Goal: Task Accomplishment & Management: Use online tool/utility

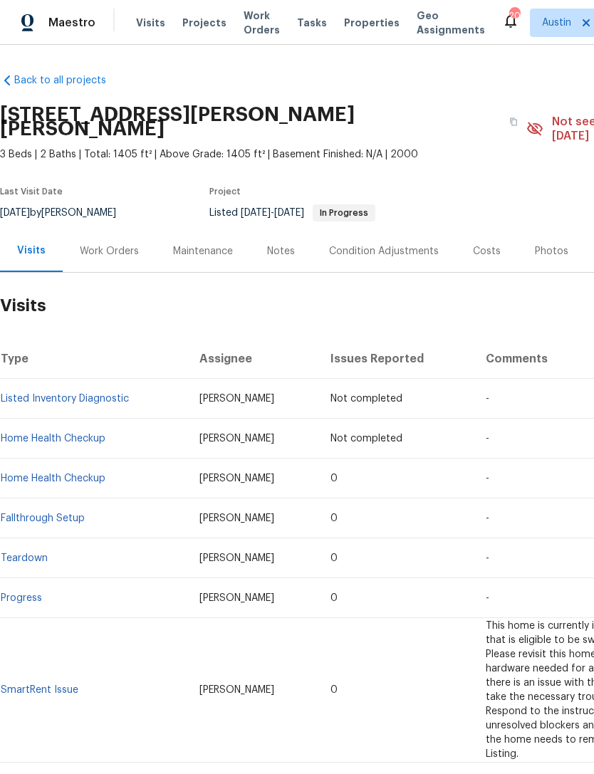
click at [355, 27] on span "Properties" at bounding box center [372, 23] width 56 height 14
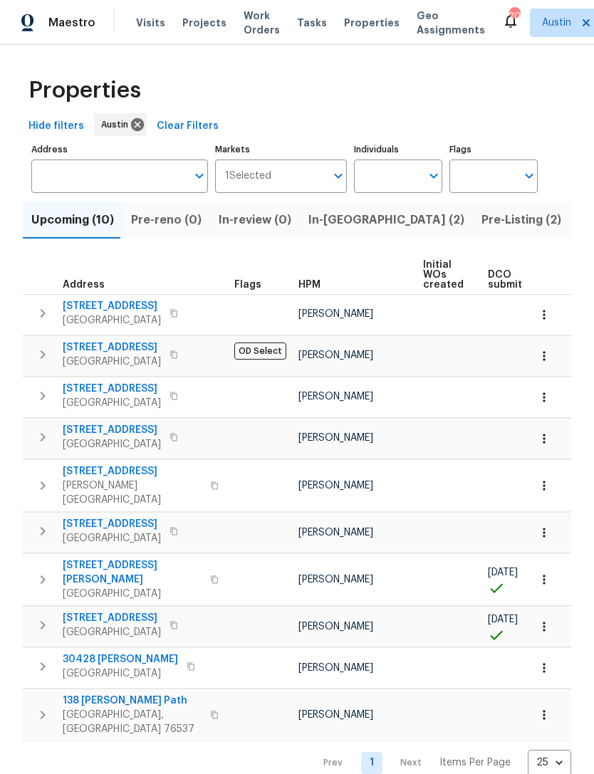
click at [481, 224] on span "Pre-Listing (2)" at bounding box center [521, 220] width 80 height 20
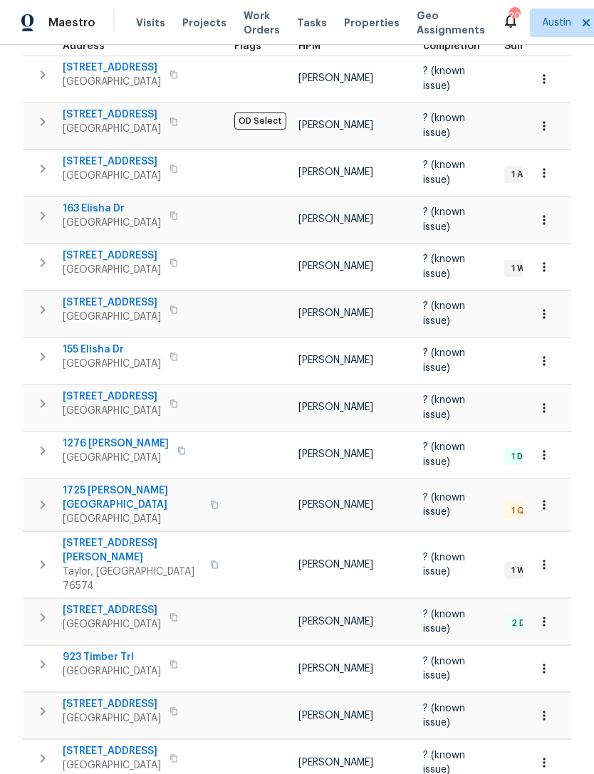
scroll to position [248, 0]
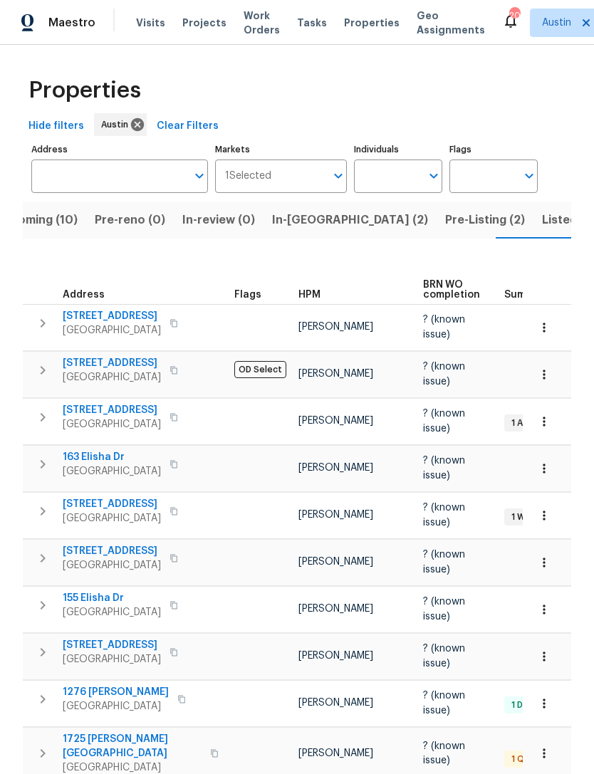
scroll to position [0, 0]
click at [302, 221] on span "In-[GEOGRAPHIC_DATA] (2)" at bounding box center [350, 220] width 156 height 20
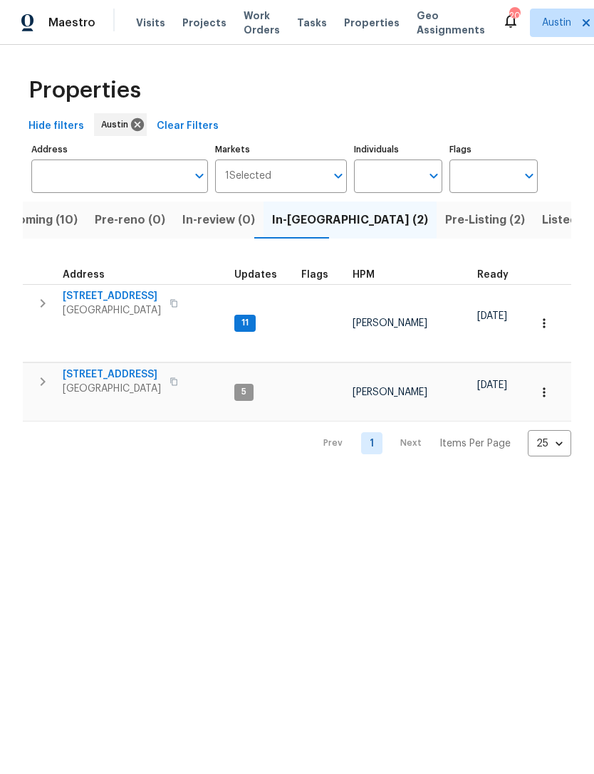
click at [445, 221] on span "Pre-Listing (2)" at bounding box center [485, 220] width 80 height 20
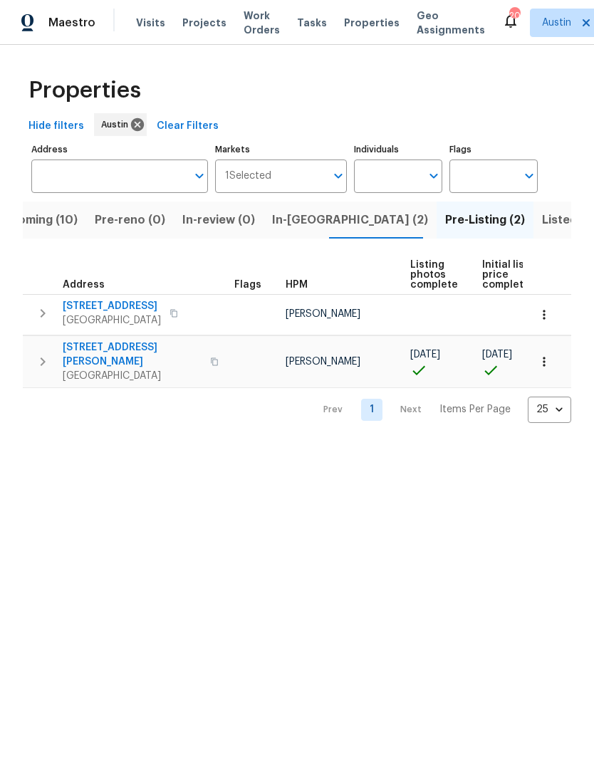
click at [542, 230] on span "Listed (31)" at bounding box center [571, 220] width 58 height 20
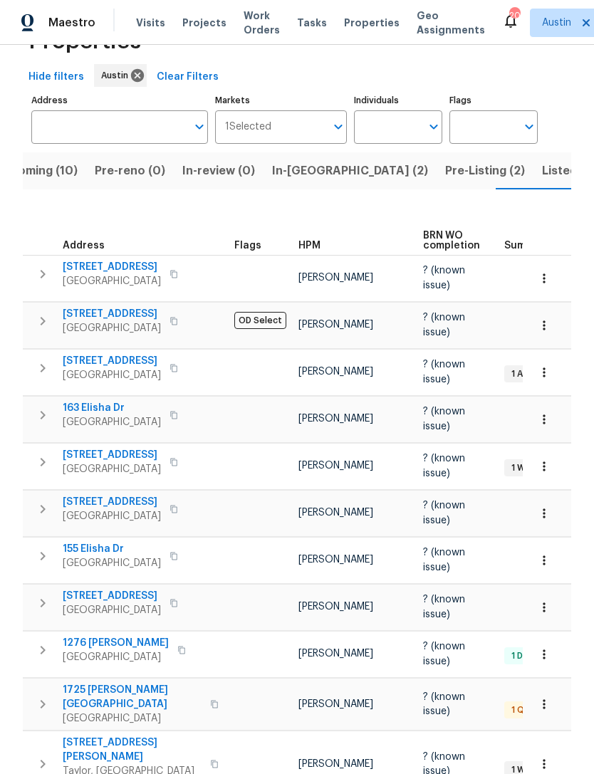
scroll to position [61, 0]
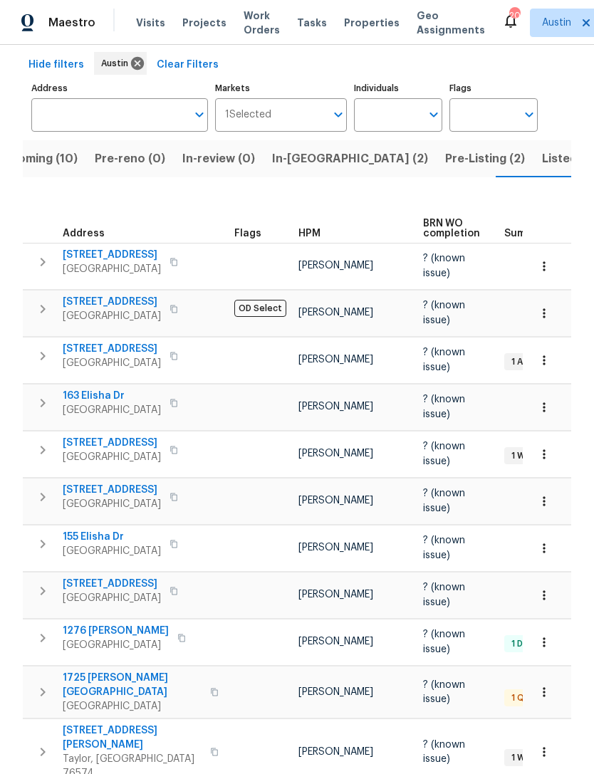
click at [130, 444] on span "[STREET_ADDRESS]" at bounding box center [112, 443] width 98 height 14
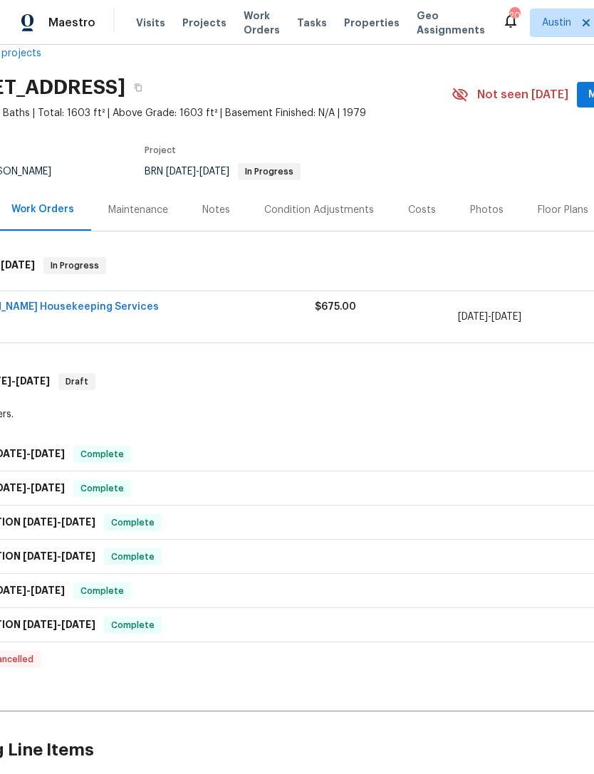
scroll to position [26, 65]
click at [88, 310] on link "Arelis Housekeeping Services" at bounding box center [58, 308] width 202 height 10
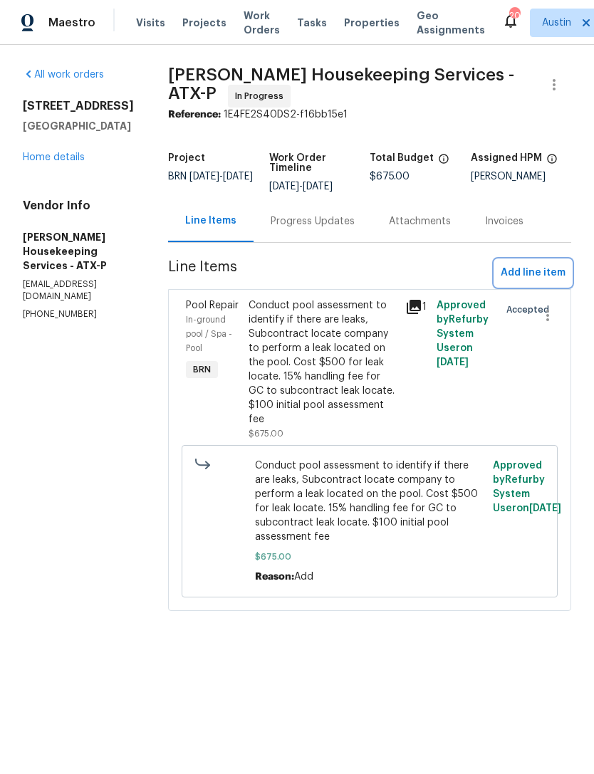
click at [543, 282] on span "Add line item" at bounding box center [533, 273] width 65 height 18
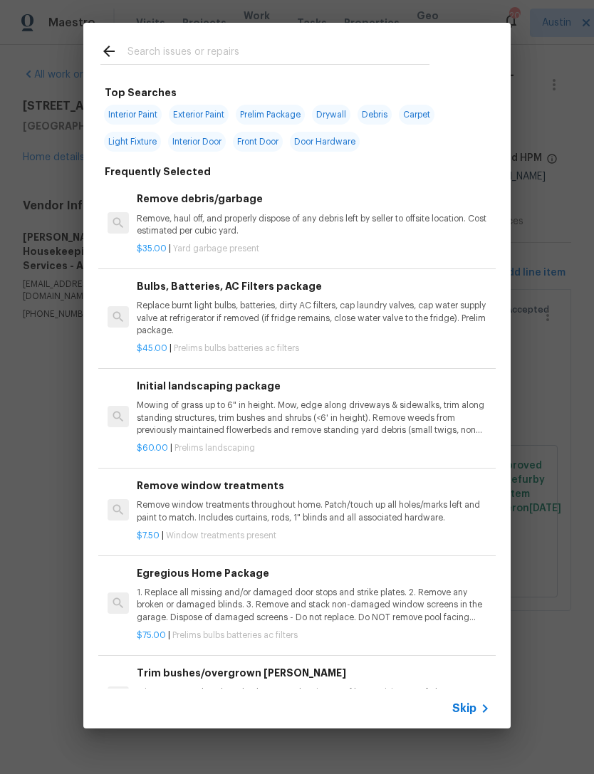
click at [309, 58] on input "text" at bounding box center [278, 53] width 302 height 21
type input "Pool"
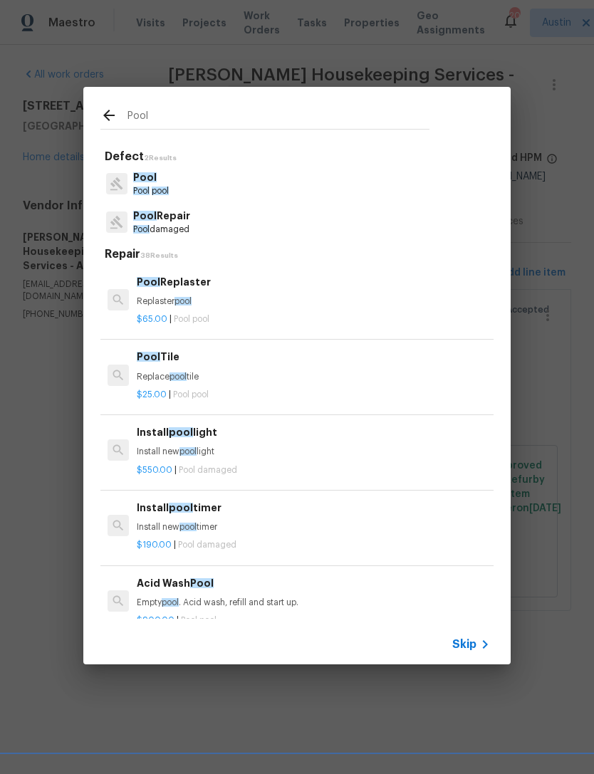
click at [144, 223] on p "Pool Repair" at bounding box center [161, 216] width 57 height 15
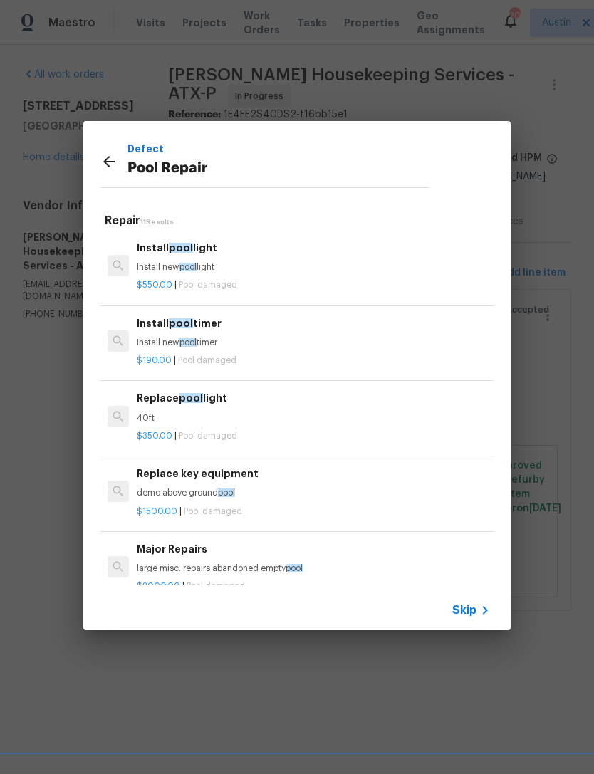
click at [143, 223] on span "11 Results" at bounding box center [156, 222] width 33 height 7
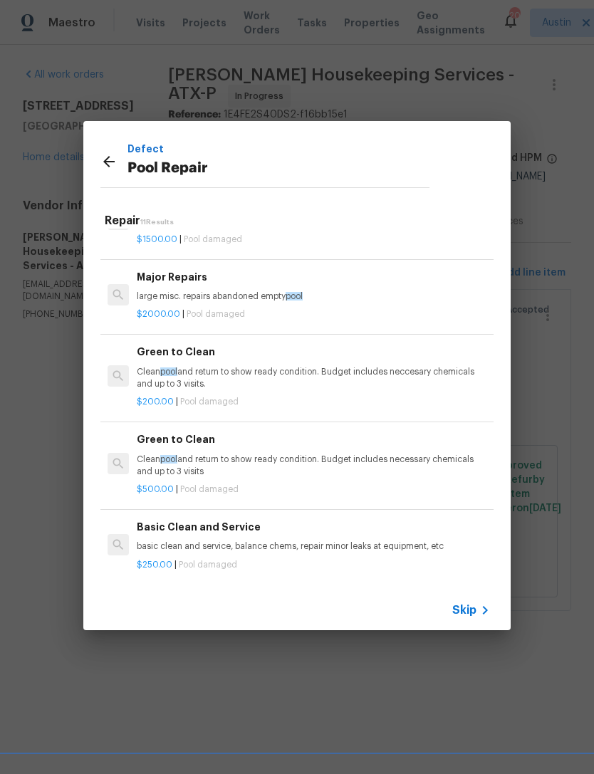
scroll to position [271, 0]
click at [163, 293] on p "large misc. repairs abandoned empty pool" at bounding box center [313, 297] width 353 height 12
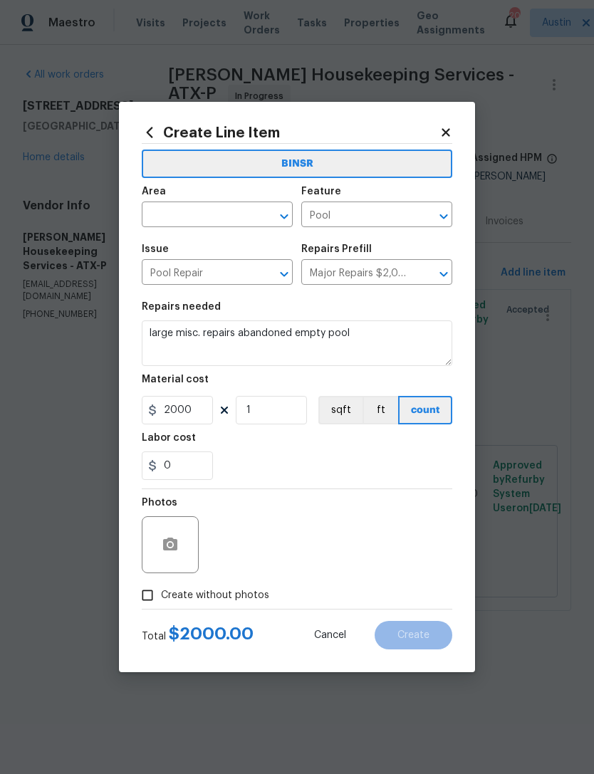
click at [157, 214] on input "text" at bounding box center [197, 216] width 111 height 22
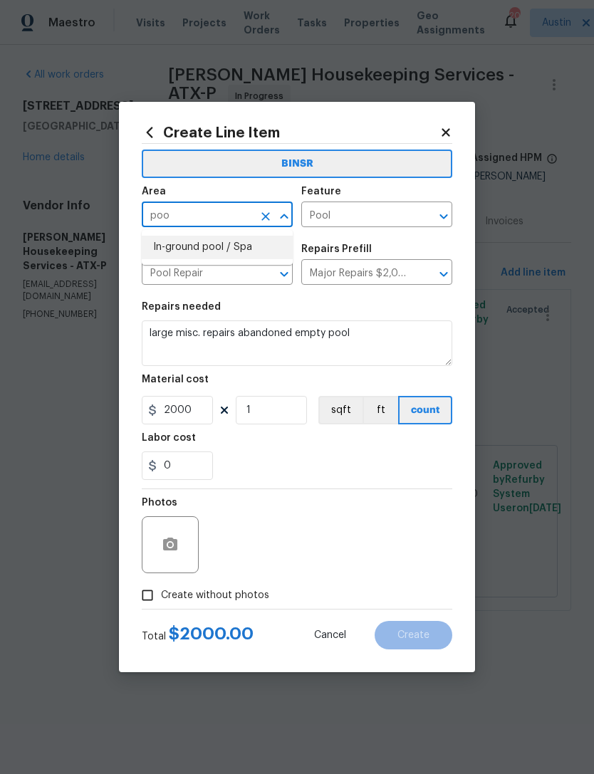
click at [160, 246] on li "In-ground pool / Spa" at bounding box center [217, 247] width 151 height 23
type input "In-ground pool / Spa"
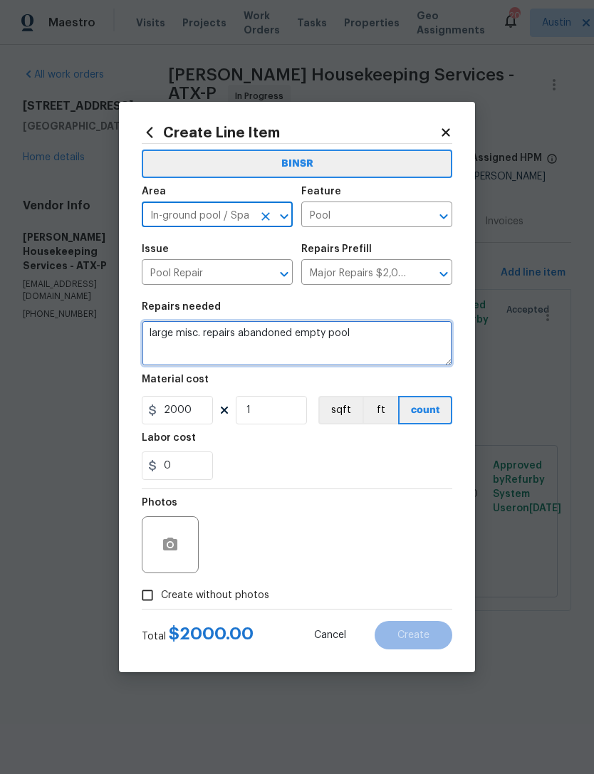
click at [151, 331] on textarea "large misc. repairs abandoned empty pool" at bounding box center [297, 343] width 310 height 46
click at [327, 339] on textarea "large misc. repairs abandoned empty pool" at bounding box center [297, 343] width 310 height 46
click at [326, 338] on textarea "large misc. repairs abandoned empty pool" at bounding box center [297, 343] width 310 height 46
paste textarea "Leak Repair Services for Under Pool Deck Areas** This quote includes all labor …"
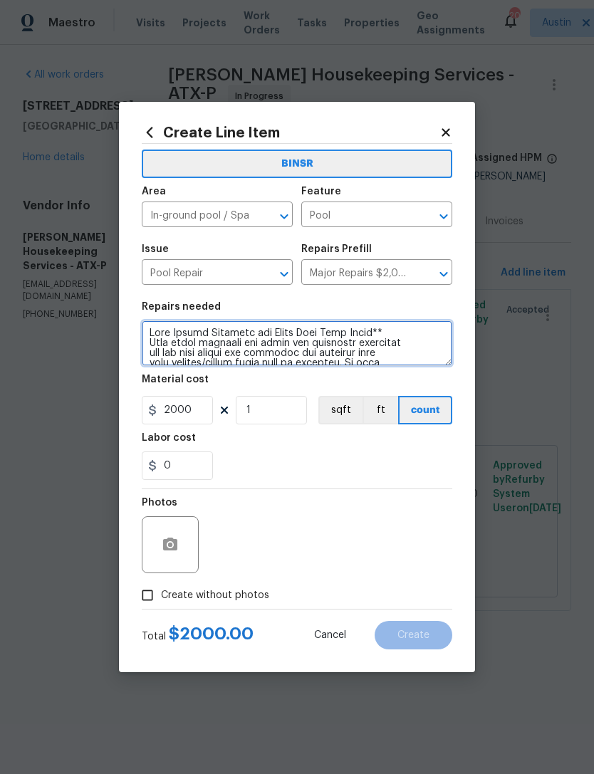
scroll to position [0, 0]
type textarea "Leak Repair Services for Under Pool Deck Areas** This quote includes all labor …"
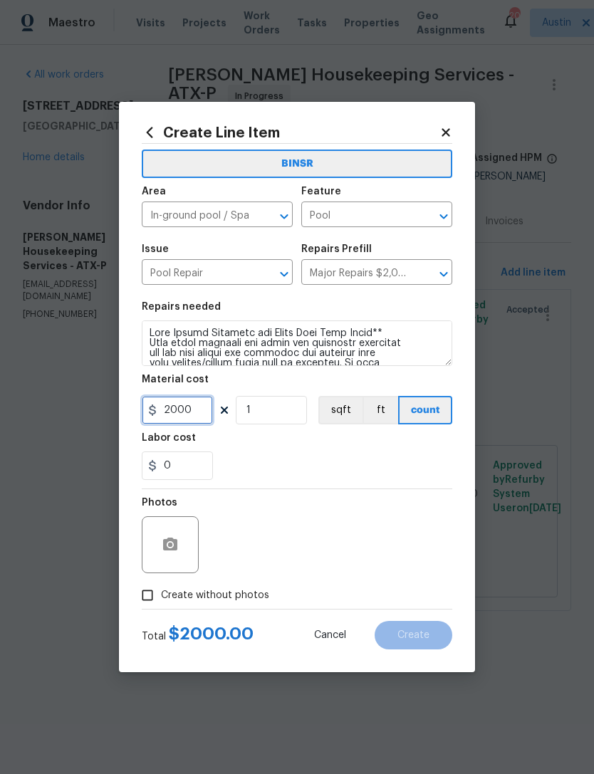
click at [195, 409] on input "2000" at bounding box center [177, 410] width 71 height 28
type input "6120"
click at [318, 443] on div "Labor cost" at bounding box center [297, 442] width 310 height 19
click at [197, 466] on input "0" at bounding box center [177, 465] width 71 height 28
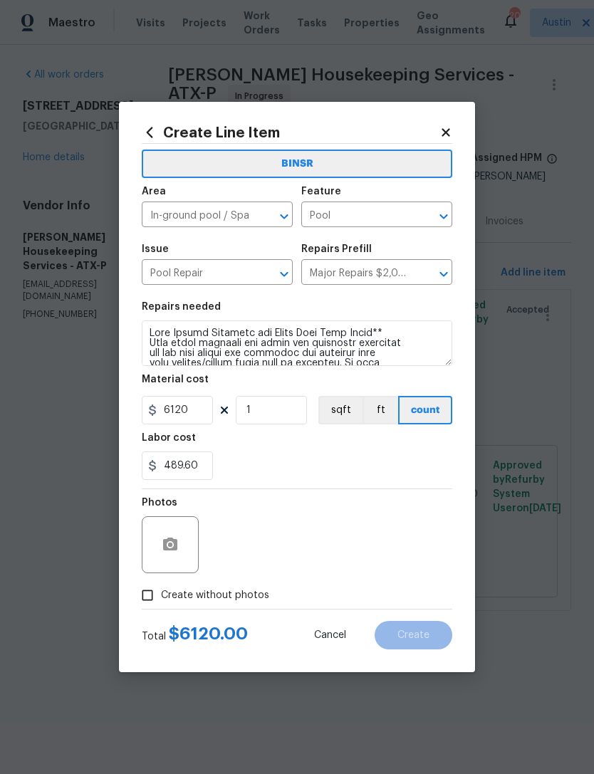
click at [376, 484] on section "Repairs needed Material cost 6120 1 sqft ft count Labor cost 489.60" at bounding box center [297, 390] width 310 height 195
type input "489.6"
click at [167, 550] on icon "button" at bounding box center [170, 544] width 14 height 13
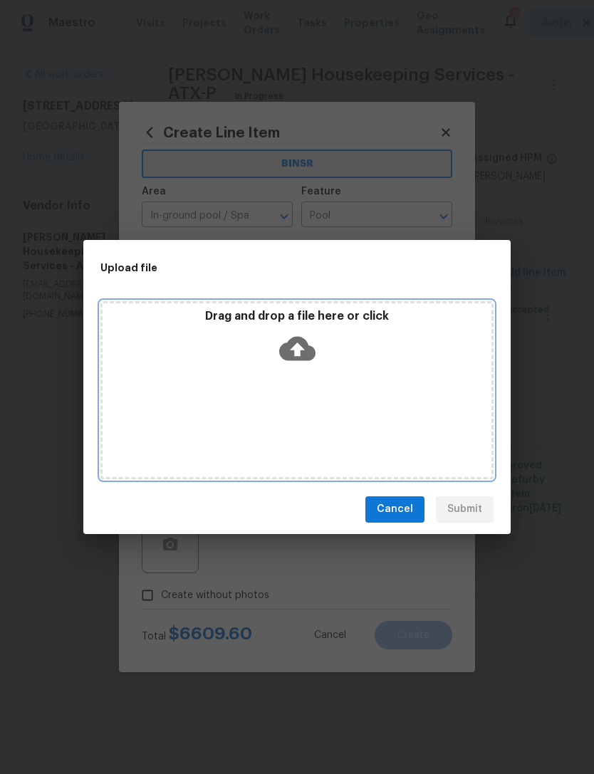
click at [252, 424] on div "Drag and drop a file here or click" at bounding box center [296, 390] width 393 height 178
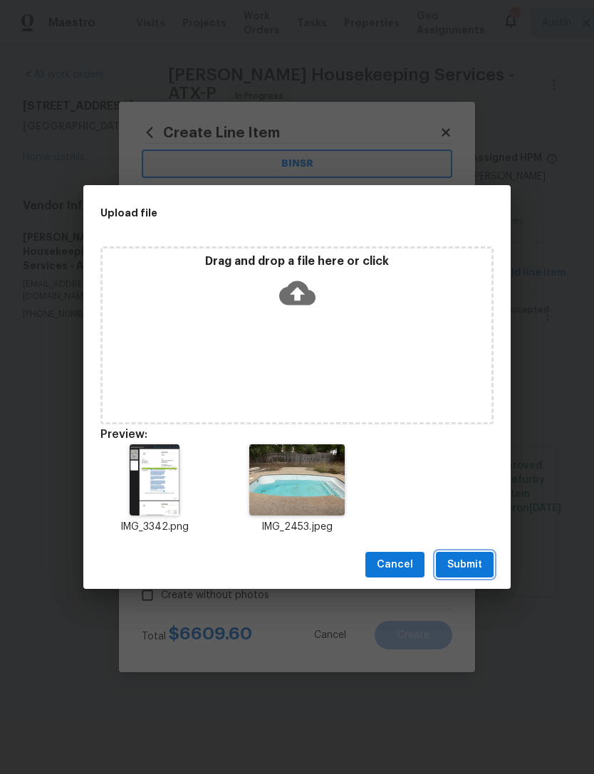
click at [474, 570] on span "Submit" at bounding box center [464, 565] width 35 height 18
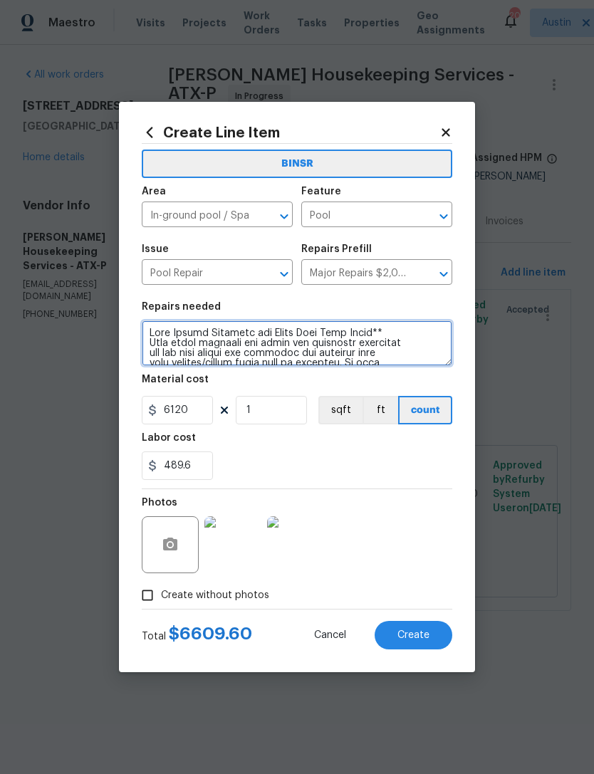
click at [146, 329] on textarea at bounding box center [297, 343] width 310 height 46
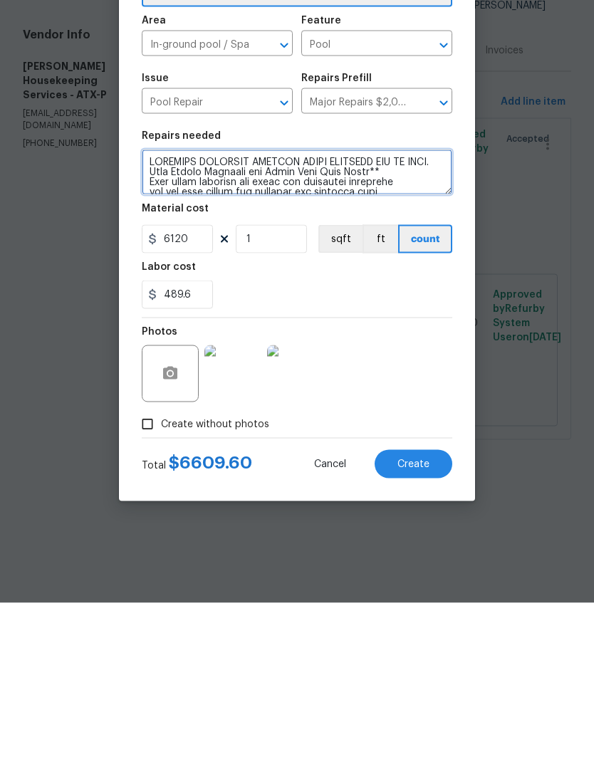
type textarea "MULTIPLE PLUMBING REPAIRS UNDER CONCRETE PAD AT POOL. Leak Repair Services for …"
click at [422, 621] on button "Create" at bounding box center [414, 635] width 78 height 28
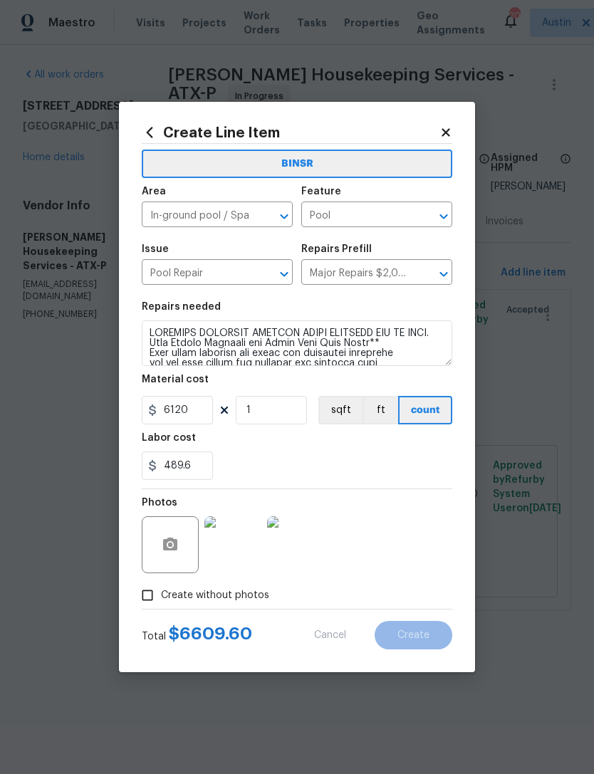
type input "0"
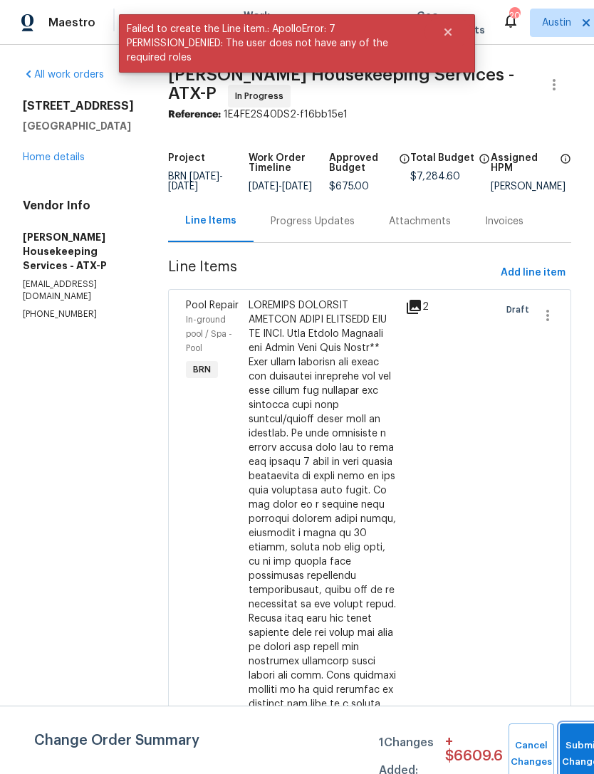
click at [569, 735] on button "Submit Changes" at bounding box center [583, 753] width 46 height 61
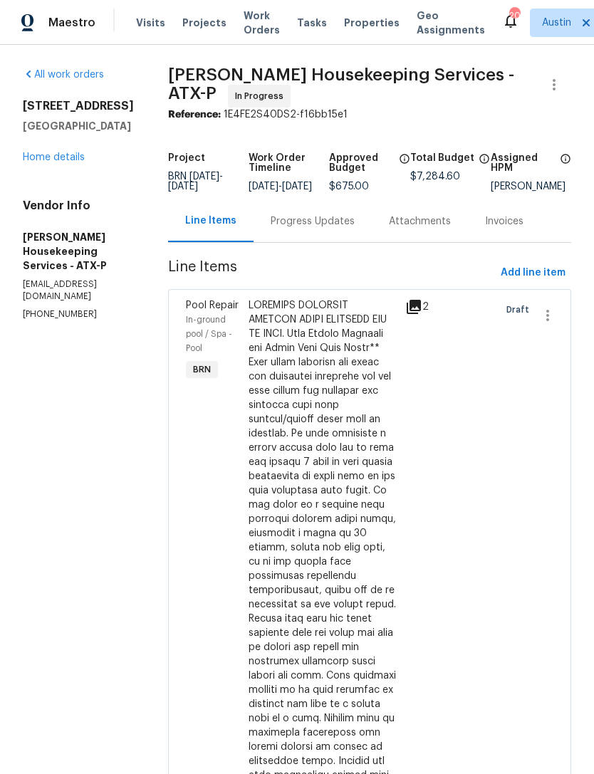
click at [77, 153] on link "Home details" at bounding box center [54, 157] width 62 height 10
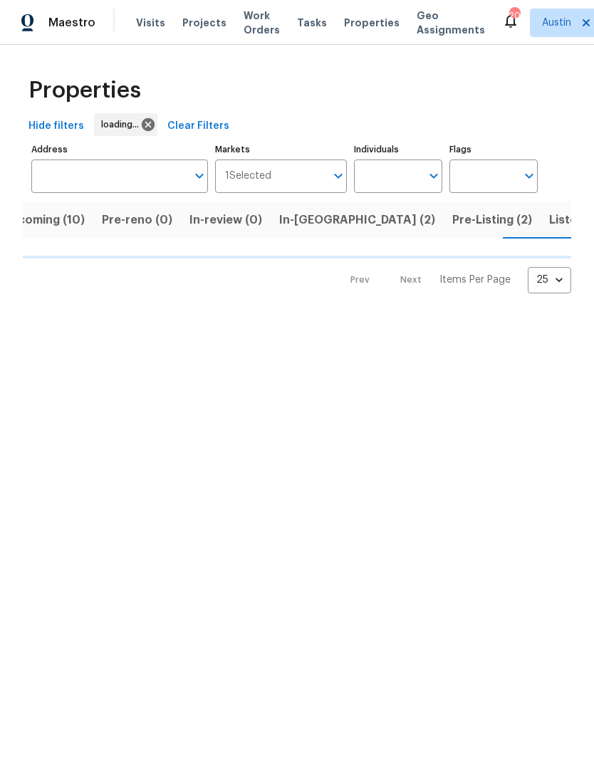
scroll to position [0, 36]
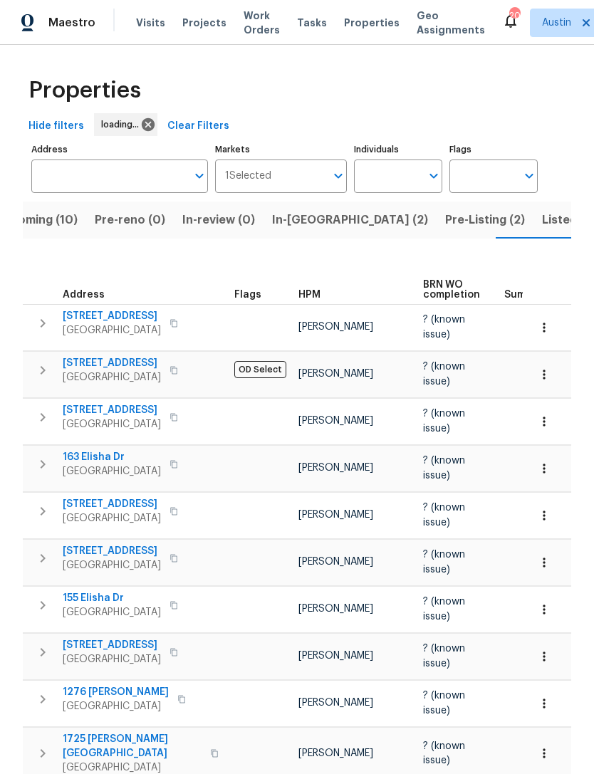
click at [249, 19] on span "Work Orders" at bounding box center [262, 23] width 36 height 28
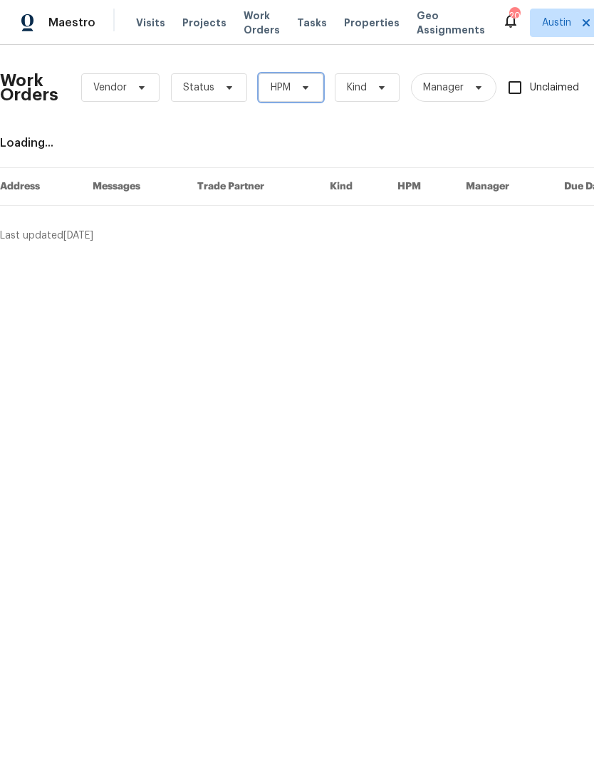
click at [304, 89] on icon at bounding box center [306, 88] width 6 height 4
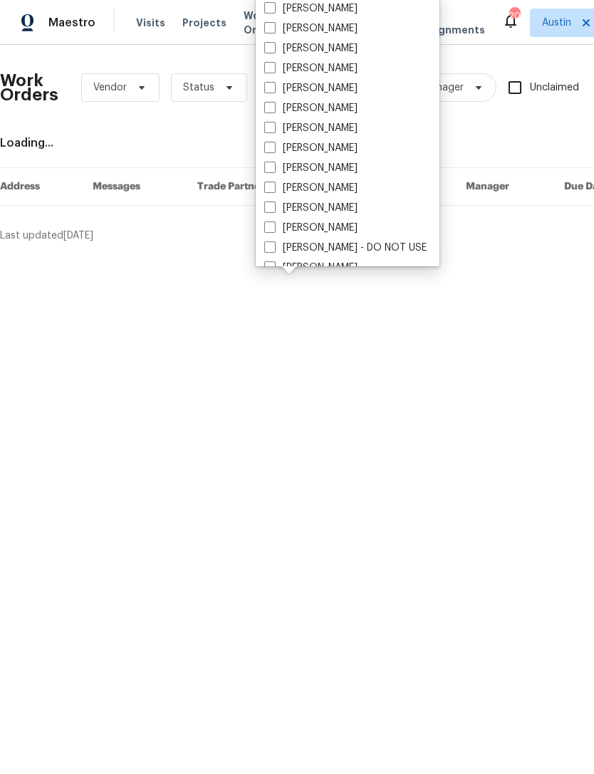
click at [266, 29] on span at bounding box center [269, 27] width 11 height 11
click at [266, 29] on input "[PERSON_NAME]" at bounding box center [268, 25] width 9 height 9
checkbox input "true"
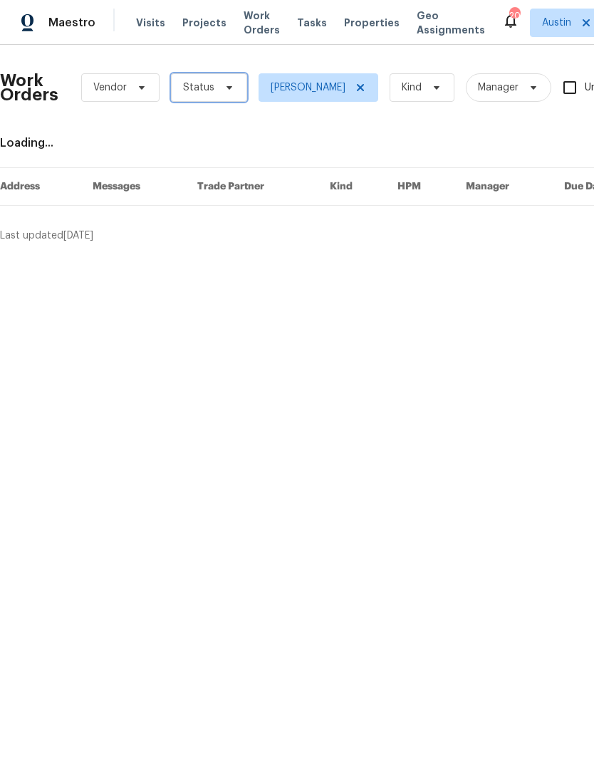
click at [225, 94] on span "Status" at bounding box center [209, 87] width 76 height 28
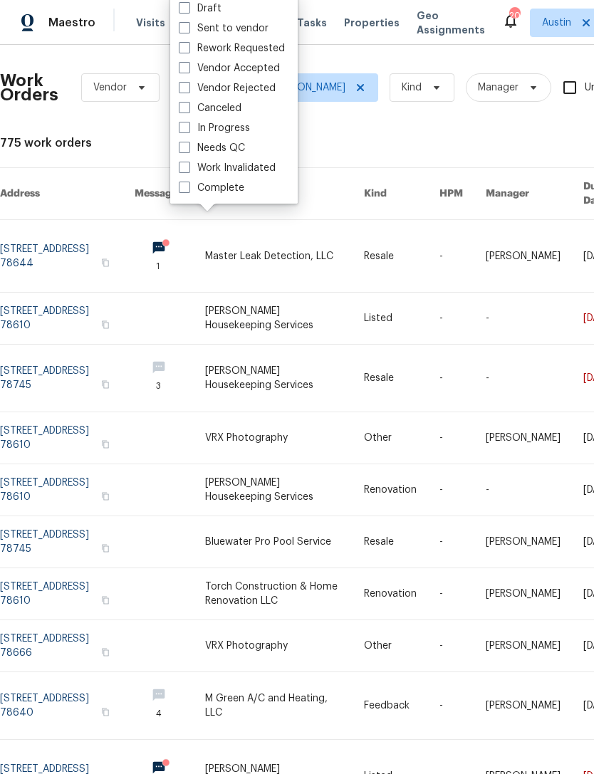
click at [189, 149] on span at bounding box center [184, 147] width 11 height 11
click at [188, 149] on input "Needs QC" at bounding box center [183, 145] width 9 height 9
checkbox input "true"
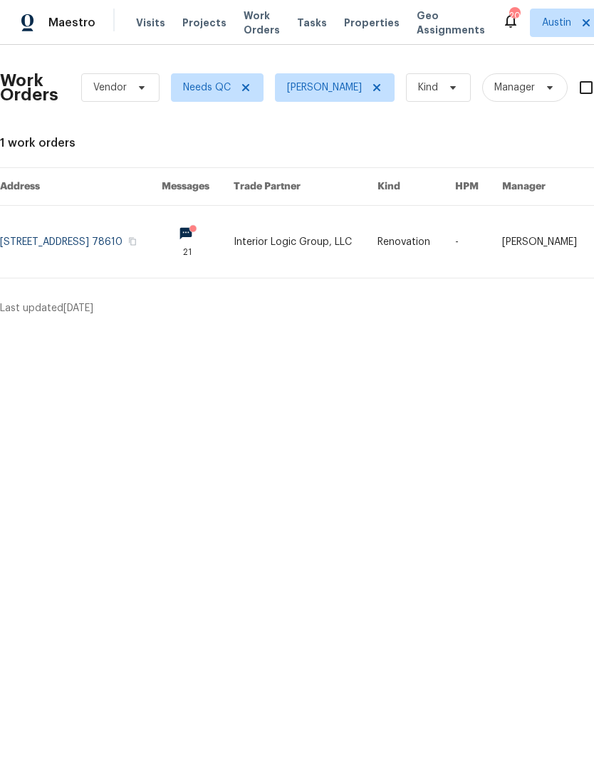
click at [120, 232] on link at bounding box center [81, 242] width 162 height 72
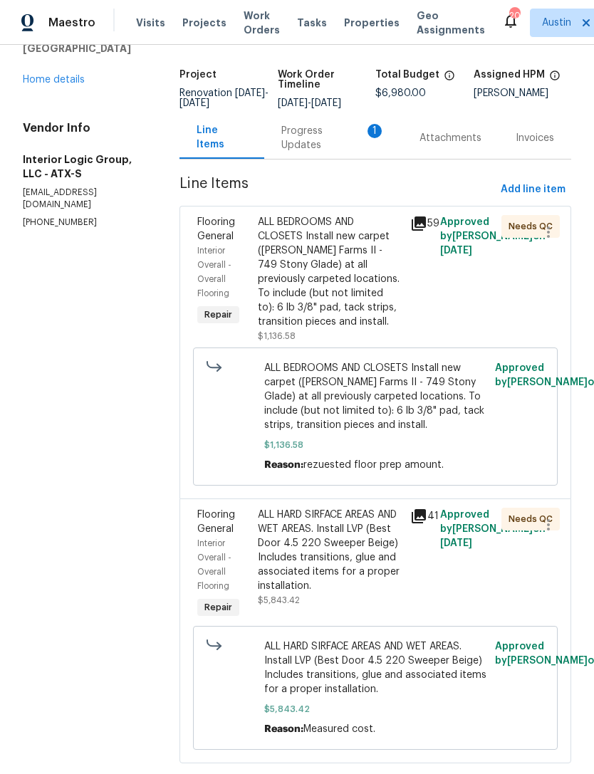
scroll to position [76, 0]
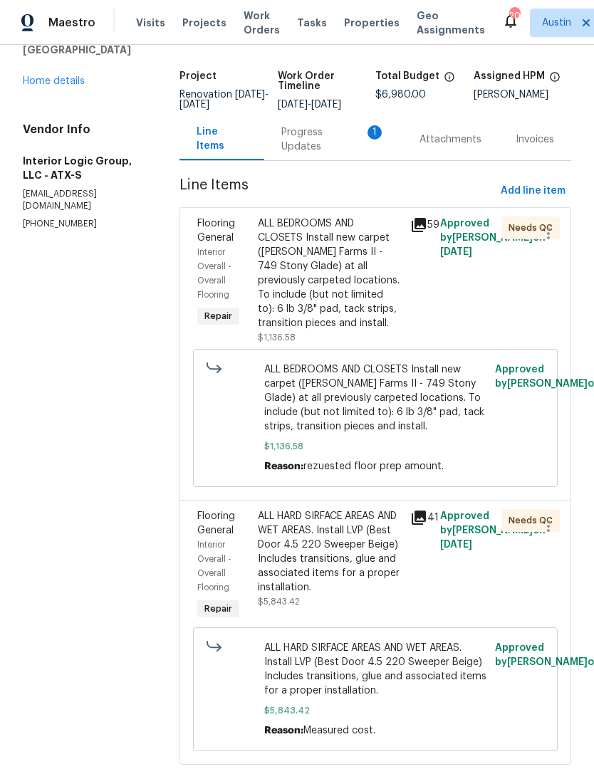
click at [323, 147] on div "Progress Updates 1" at bounding box center [333, 139] width 104 height 28
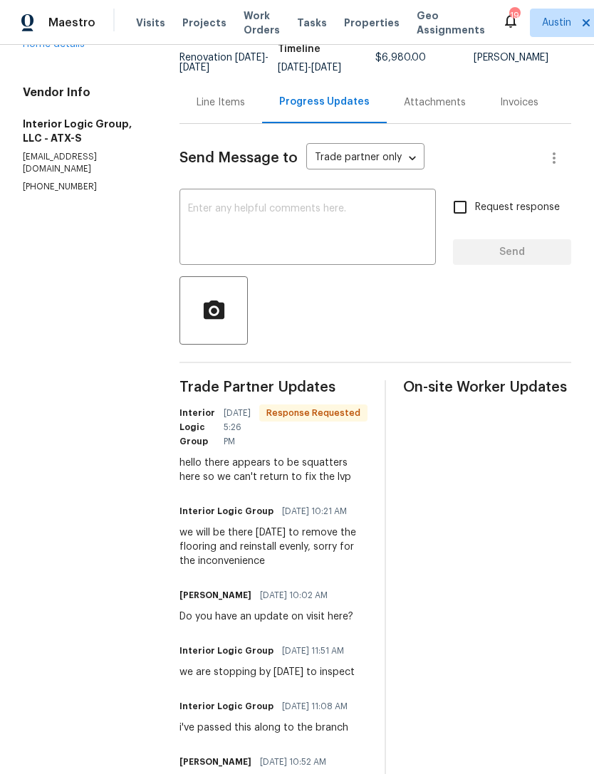
scroll to position [107, 0]
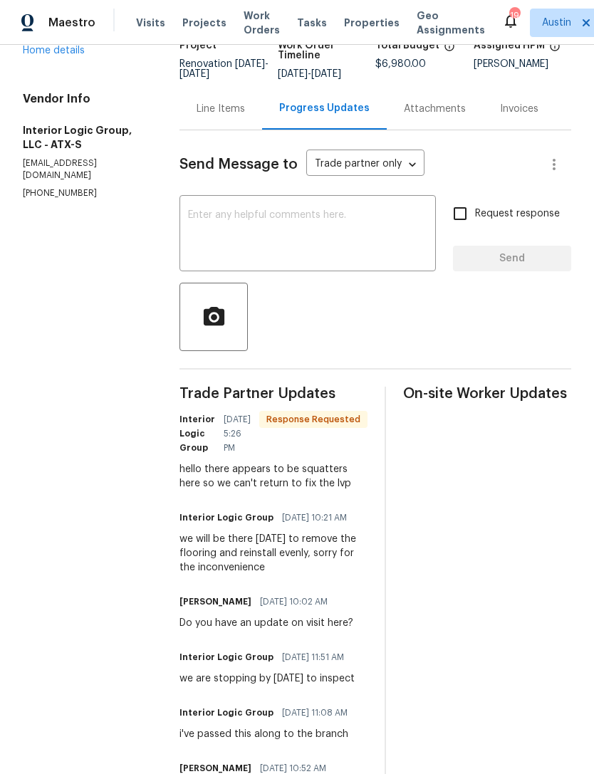
click at [237, 116] on div "Line Items" at bounding box center [221, 109] width 48 height 14
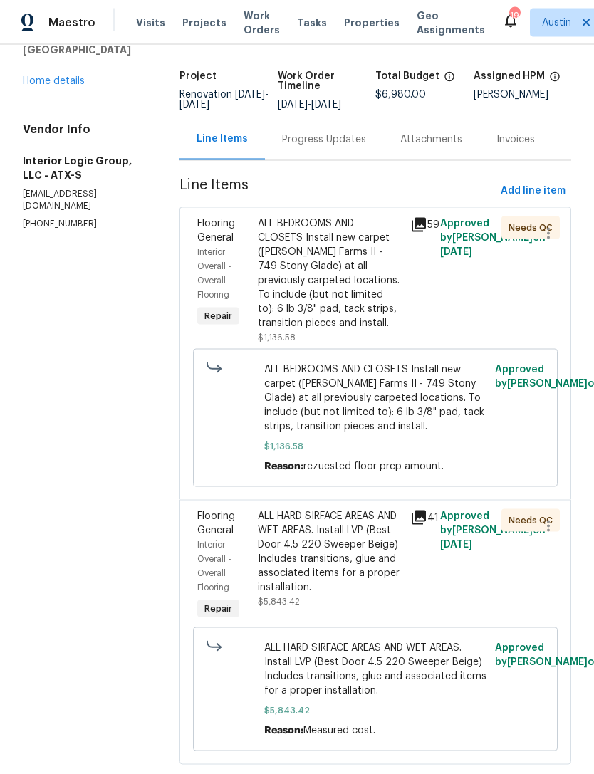
scroll to position [46, 0]
click at [364, 278] on div "ALL BEDROOMS AND CLOSETS Install new carpet (Abshire Farms II - 749 Stony Glade…" at bounding box center [329, 273] width 143 height 114
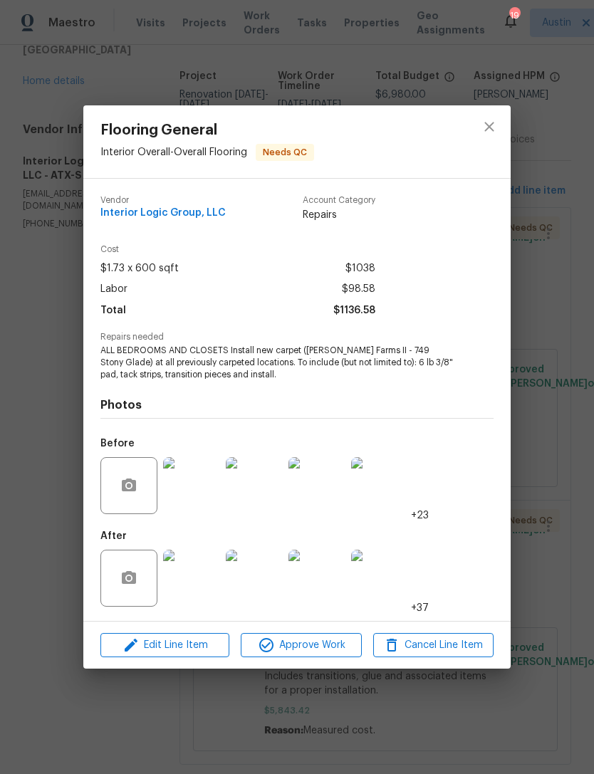
click at [192, 598] on img at bounding box center [191, 578] width 57 height 57
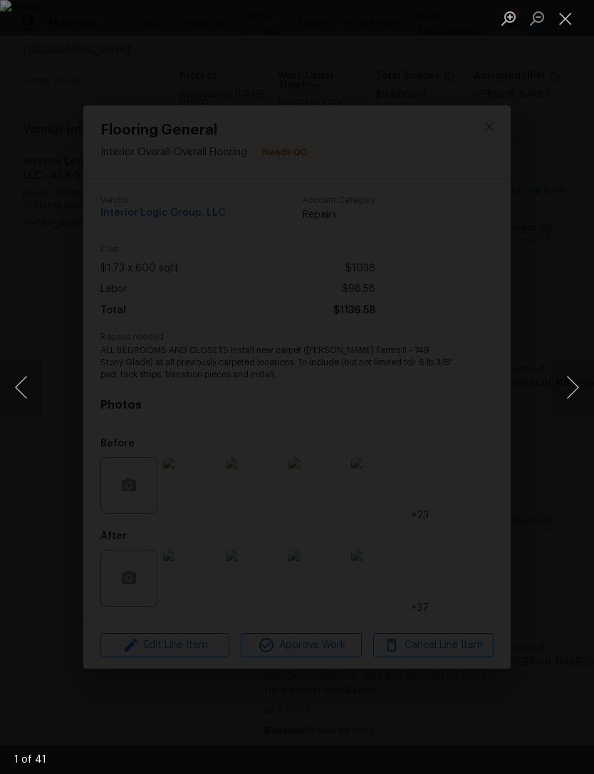
click at [566, 392] on button "Next image" at bounding box center [572, 387] width 43 height 57
click at [577, 382] on button "Next image" at bounding box center [572, 387] width 43 height 57
click at [575, 381] on button "Next image" at bounding box center [572, 387] width 43 height 57
click at [578, 377] on button "Next image" at bounding box center [572, 387] width 43 height 57
click at [575, 380] on button "Next image" at bounding box center [572, 387] width 43 height 57
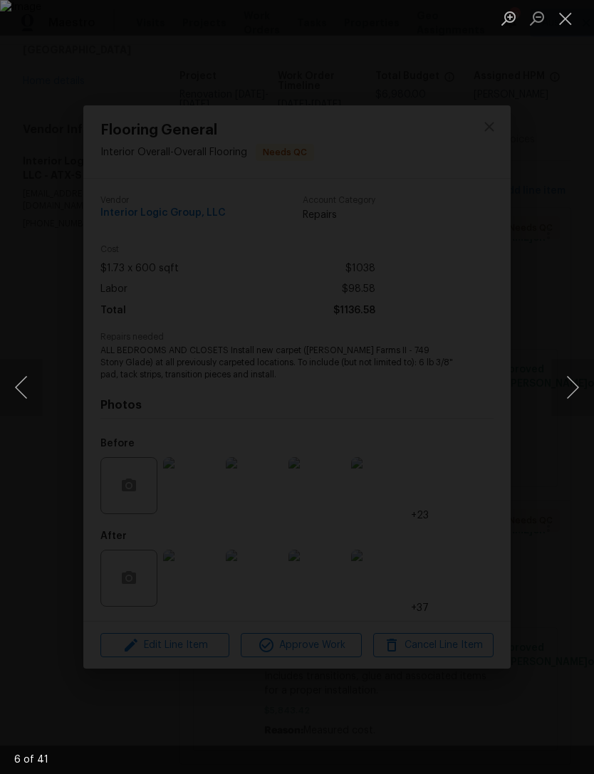
click at [575, 348] on div "Lightbox" at bounding box center [297, 387] width 594 height 774
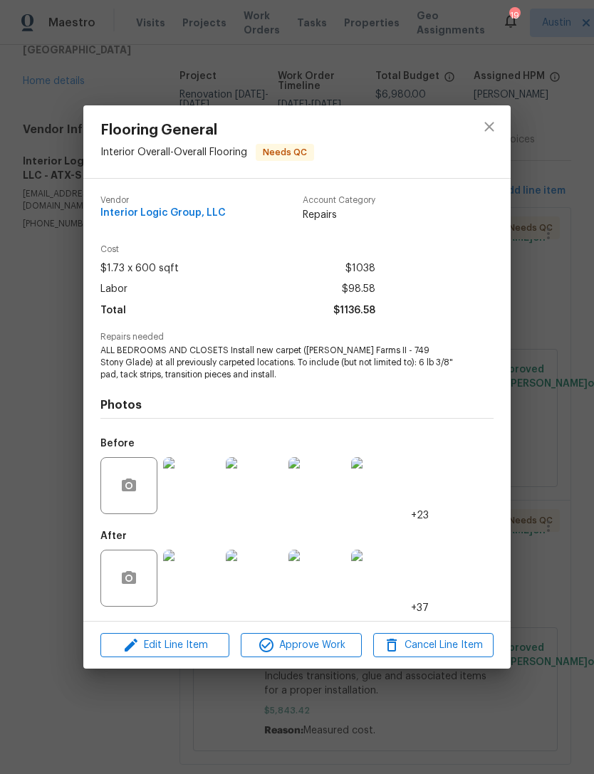
click at [565, 380] on div "Flooring General Interior Overall - Overall Flooring Needs QC Vendor Interior L…" at bounding box center [297, 387] width 594 height 774
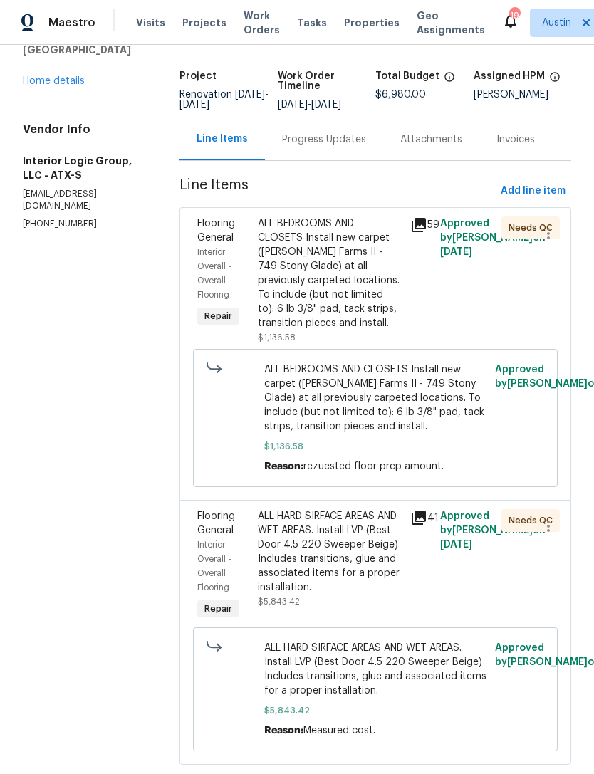
click at [329, 532] on div "ALL HARD SIRFACE AREAS AND WET AREAS. Install LVP (Best Door 4.5 220 Sweeper Be…" at bounding box center [329, 551] width 143 height 85
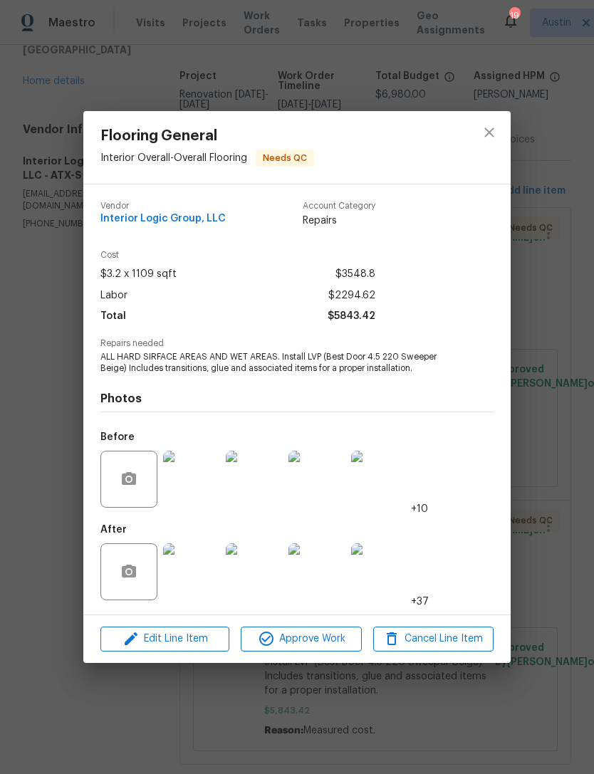
click at [549, 419] on div "Flooring General Interior Overall - Overall Flooring Needs QC Vendor Interior L…" at bounding box center [297, 387] width 594 height 774
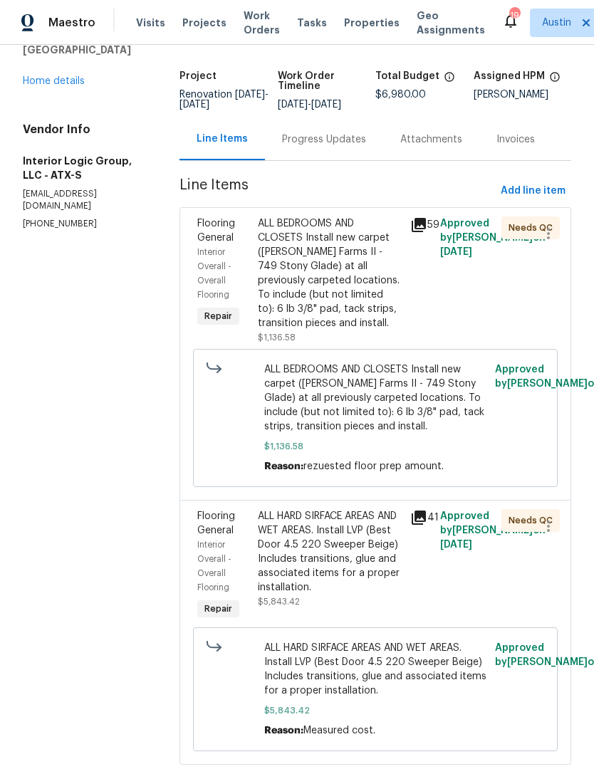
click at [340, 132] on div "Progress Updates" at bounding box center [324, 139] width 84 height 14
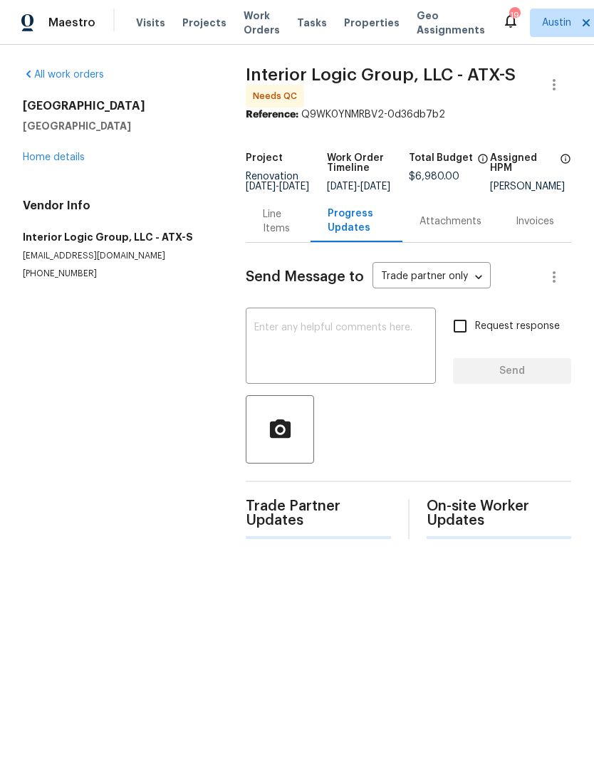
click at [292, 335] on textarea at bounding box center [340, 348] width 173 height 50
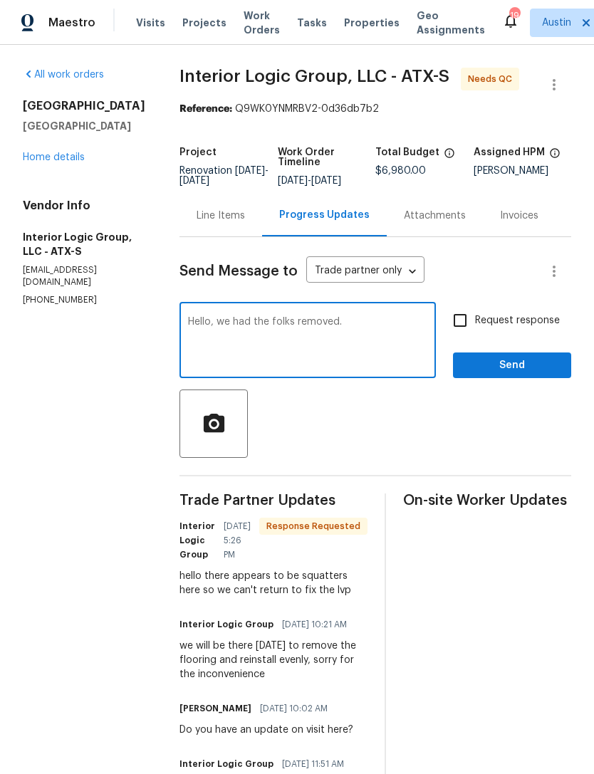
click at [303, 333] on textarea "Hello, we had the folks removed." at bounding box center [307, 342] width 239 height 50
click at [391, 332] on textarea "Hello, we had the people removed." at bounding box center [307, 342] width 239 height 50
type textarea "Hello, we had the people removed. Was your team able to access home for the rep…"
click at [466, 326] on input "Request response" at bounding box center [460, 320] width 30 height 30
checkbox input "true"
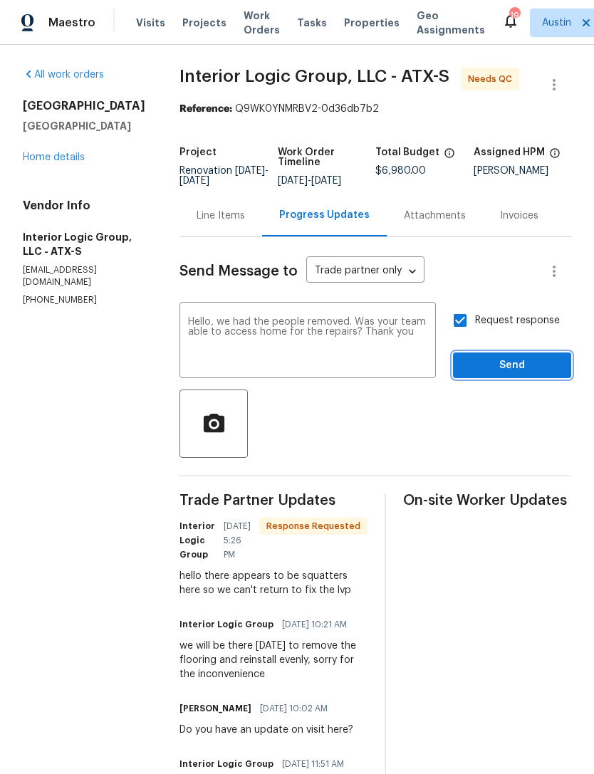
click at [521, 375] on span "Send" at bounding box center [511, 366] width 95 height 18
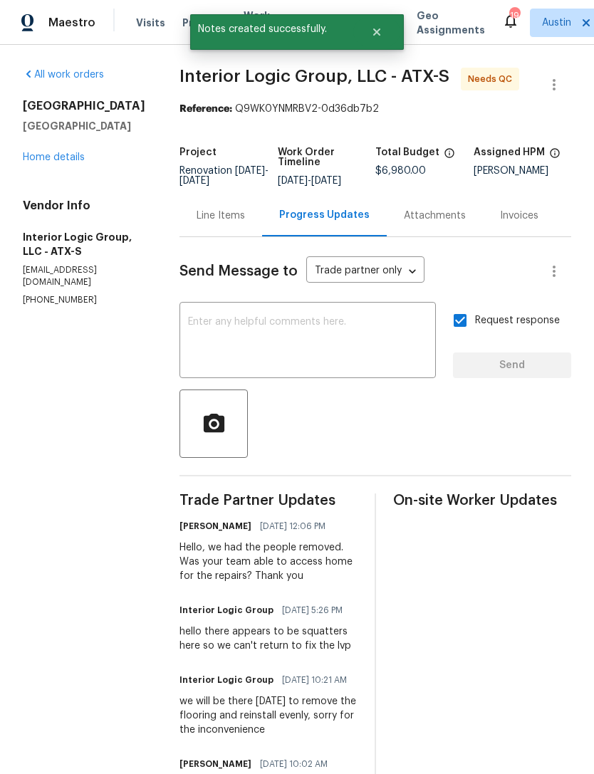
click at [26, 162] on link "Home details" at bounding box center [54, 157] width 62 height 10
